Goal: Task Accomplishment & Management: Manage account settings

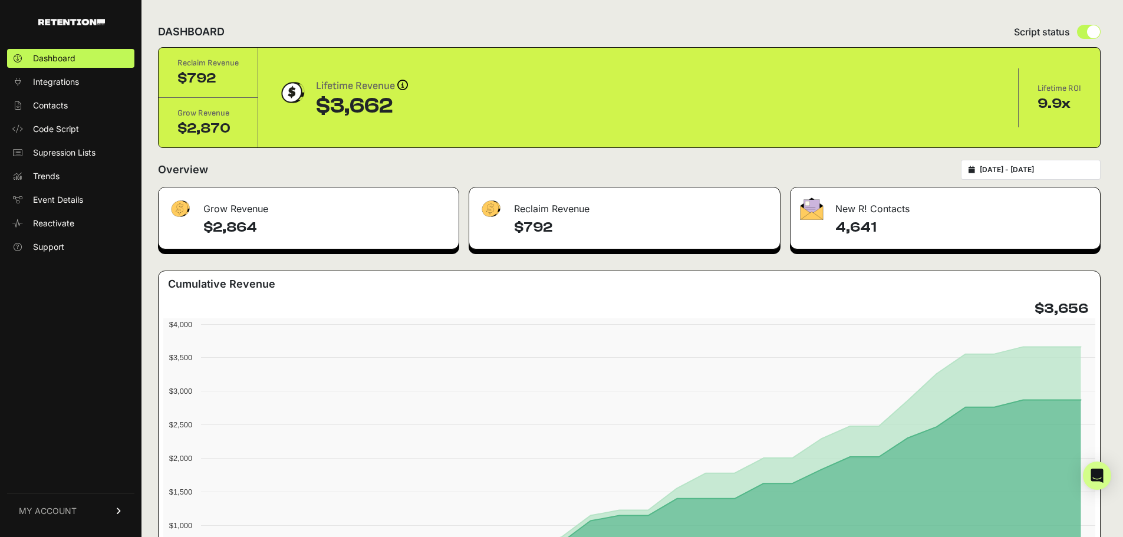
click at [67, 506] on span "MY ACCOUNT" at bounding box center [48, 511] width 58 height 12
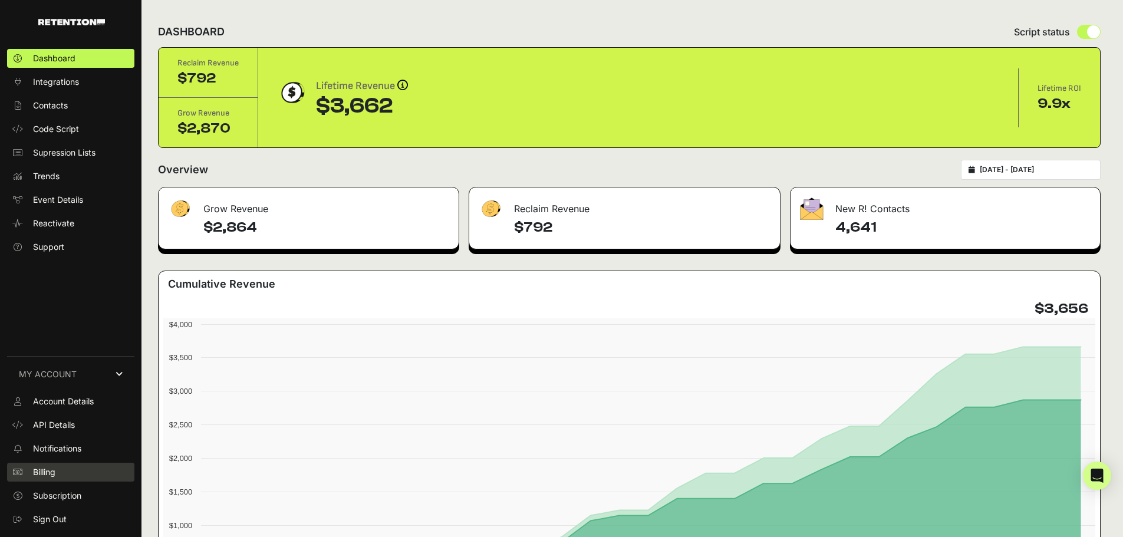
click at [47, 472] on span "Billing" at bounding box center [44, 472] width 22 height 12
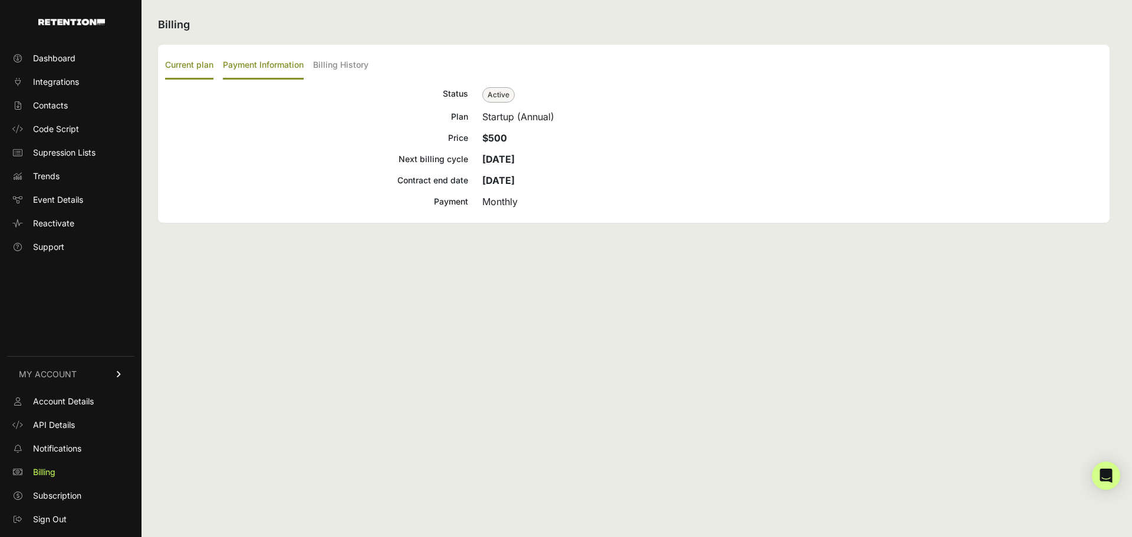
click at [259, 70] on label "Payment Information" at bounding box center [263, 66] width 81 height 28
click at [0, 0] on input "Payment Information" at bounding box center [0, 0] width 0 height 0
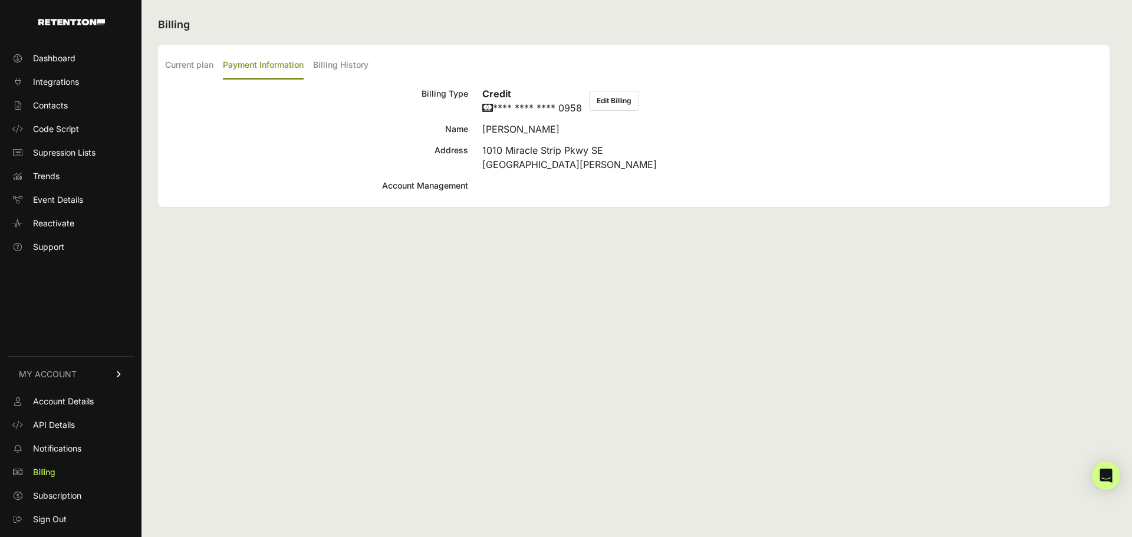
click at [613, 101] on button "Edit Billing" at bounding box center [614, 101] width 50 height 20
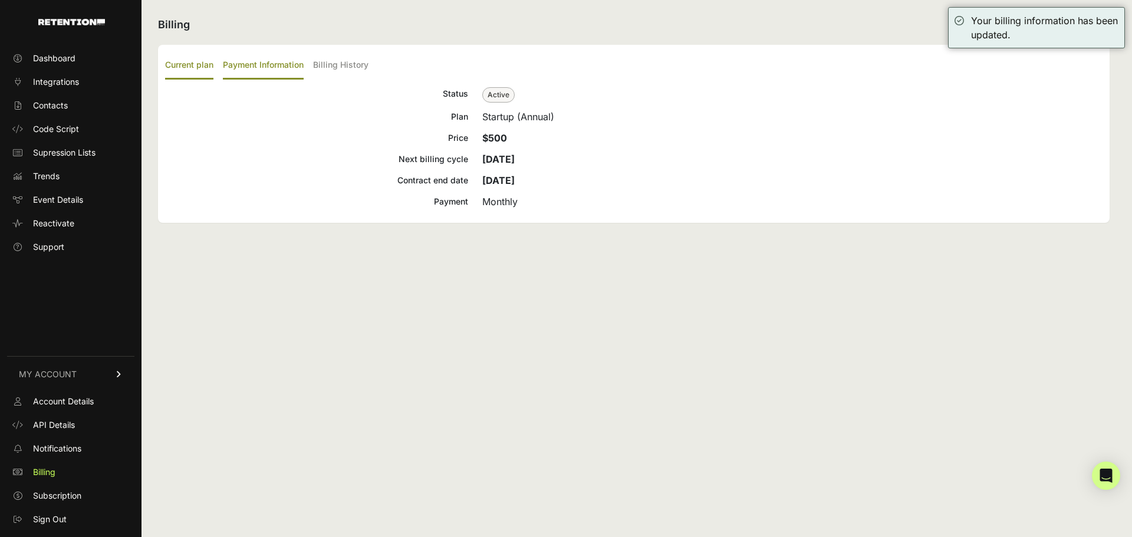
click at [268, 71] on label "Payment Information" at bounding box center [263, 66] width 81 height 28
click at [0, 0] on input "Payment Information" at bounding box center [0, 0] width 0 height 0
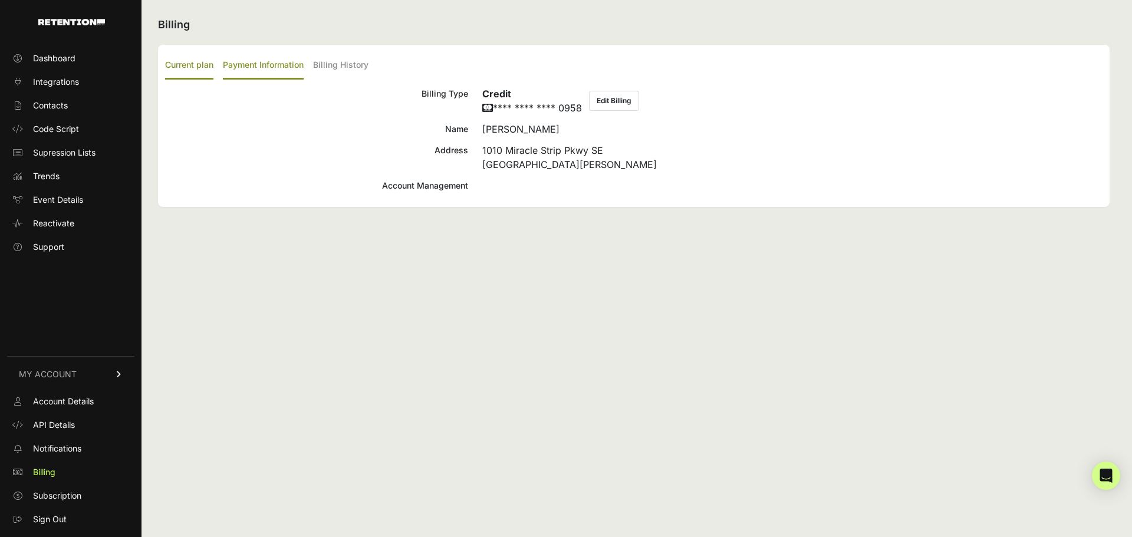
click at [190, 68] on label "Current plan" at bounding box center [189, 66] width 48 height 28
click at [0, 0] on input "Current plan" at bounding box center [0, 0] width 0 height 0
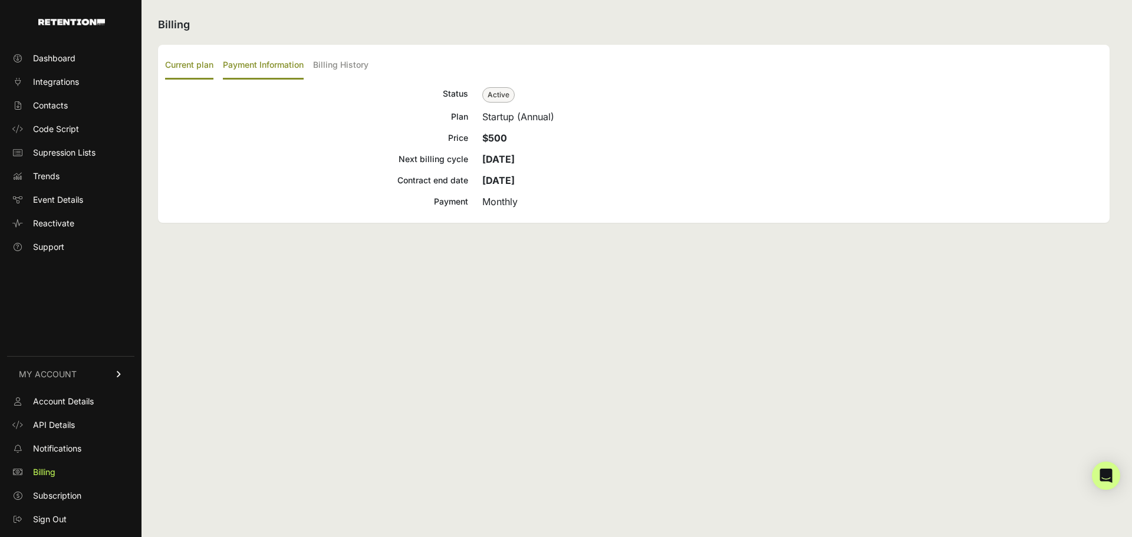
click at [244, 61] on label "Payment Information" at bounding box center [263, 66] width 81 height 28
click at [0, 0] on input "Payment Information" at bounding box center [0, 0] width 0 height 0
